Goal: Task Accomplishment & Management: Use online tool/utility

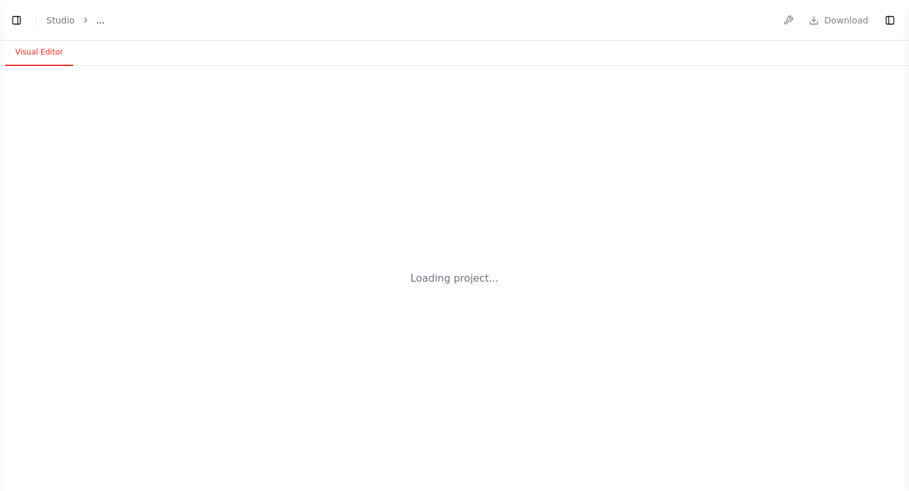
select select "****"
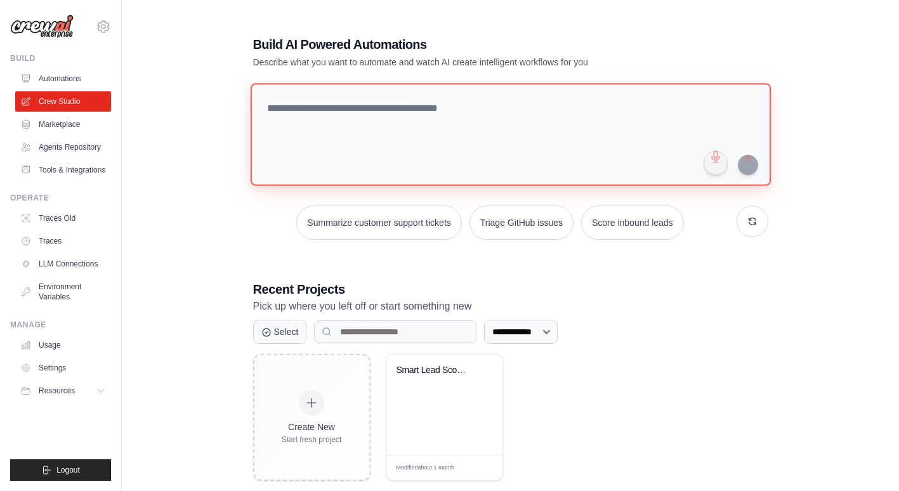
click at [287, 151] on textarea at bounding box center [510, 134] width 520 height 103
type textarea "**********"
